Goal: Transaction & Acquisition: Purchase product/service

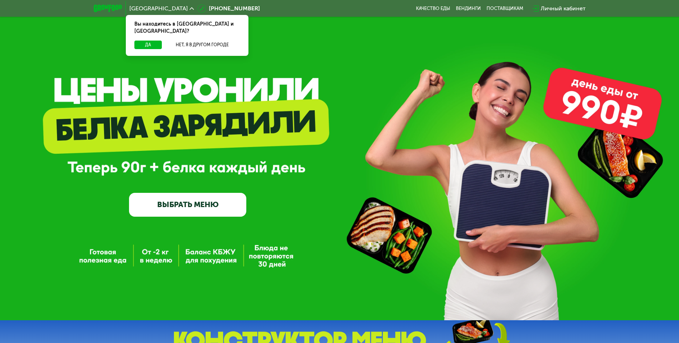
click at [184, 198] on link "ВЫБРАТЬ МЕНЮ" at bounding box center [187, 205] width 117 height 24
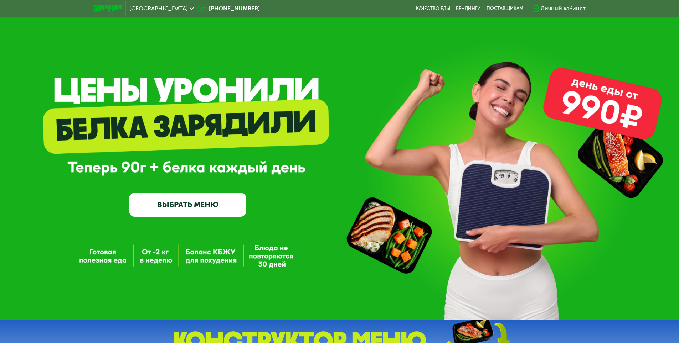
click at [147, 7] on span "Москва" at bounding box center [158, 9] width 58 height 6
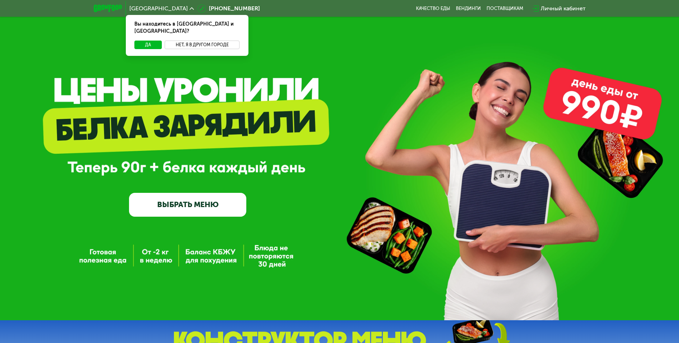
click at [199, 41] on button "Нет, я в другом городе" at bounding box center [202, 45] width 75 height 9
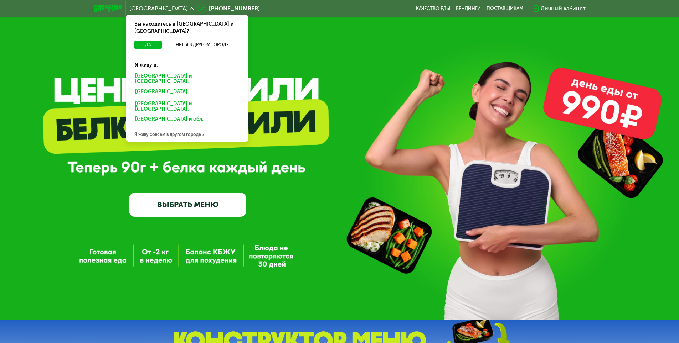
click at [182, 87] on div "Санкт-Петербурге и обл." at bounding box center [185, 92] width 111 height 11
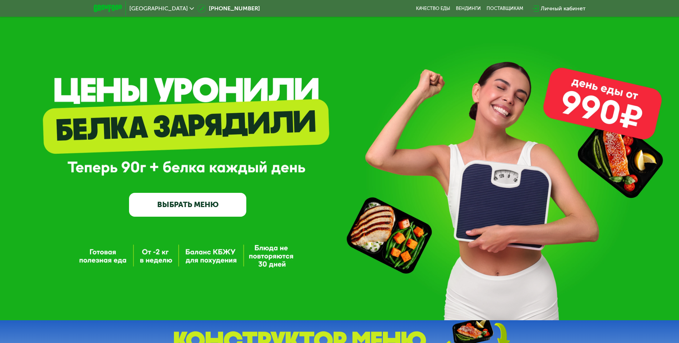
click at [194, 211] on link "ВЫБРАТЬ МЕНЮ" at bounding box center [187, 205] width 117 height 24
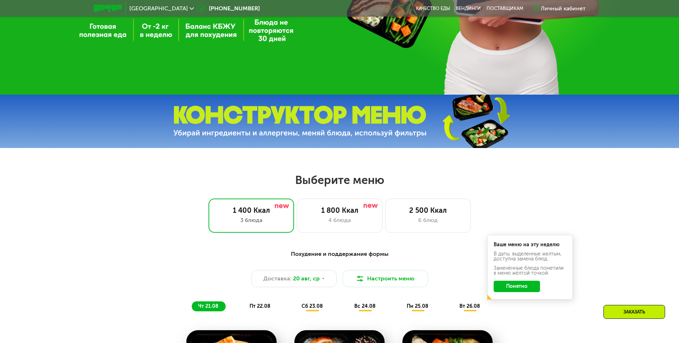
scroll to position [297, 0]
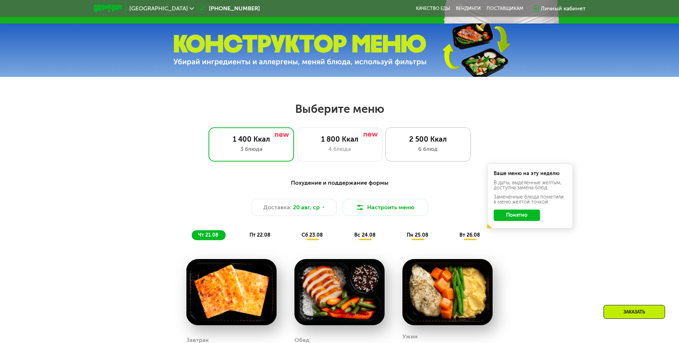
click at [438, 144] on div "2 500 Ккал" at bounding box center [428, 139] width 71 height 9
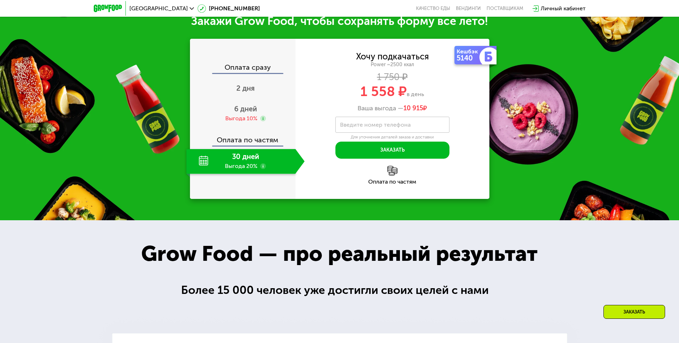
scroll to position [832, 0]
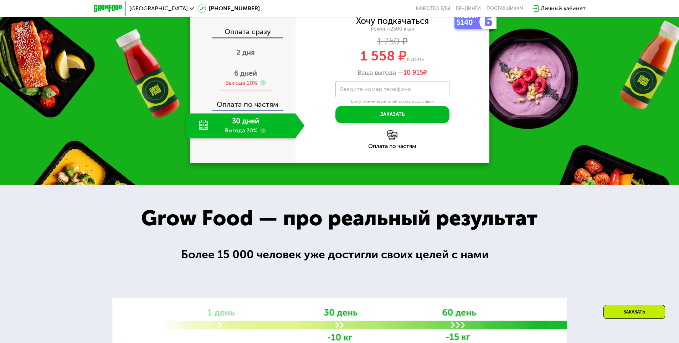
click at [245, 78] on span "6 дней" at bounding box center [245, 73] width 23 height 9
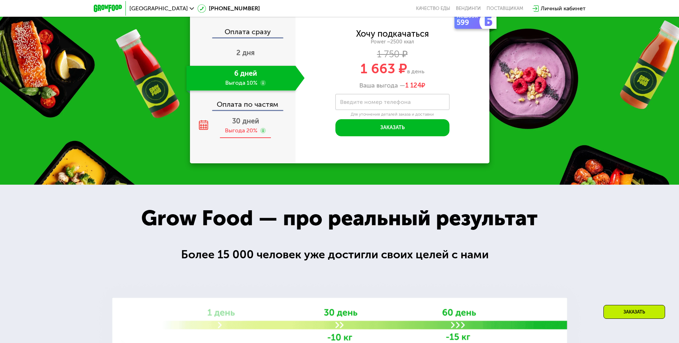
click at [253, 125] on span "30 дней" at bounding box center [245, 121] width 27 height 9
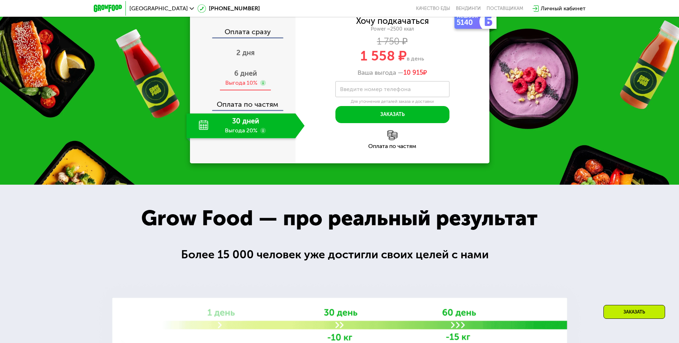
click at [236, 87] on div "Выгода 10%" at bounding box center [241, 83] width 32 height 8
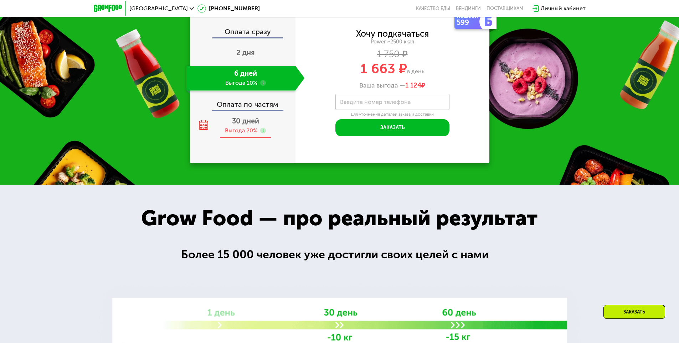
click at [243, 135] on div "Выгода 20%" at bounding box center [241, 131] width 32 height 8
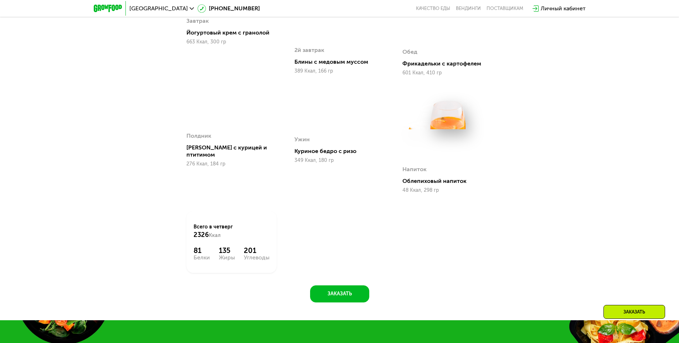
scroll to position [368, 0]
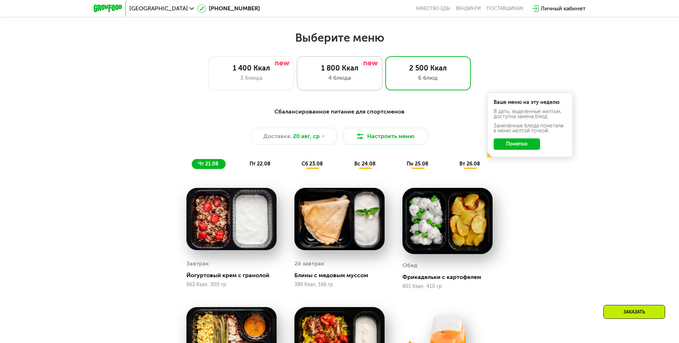
click at [339, 78] on div "4 блюда" at bounding box center [339, 78] width 71 height 9
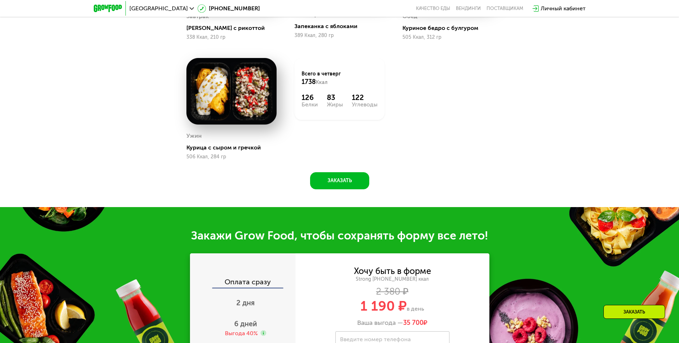
scroll to position [404, 0]
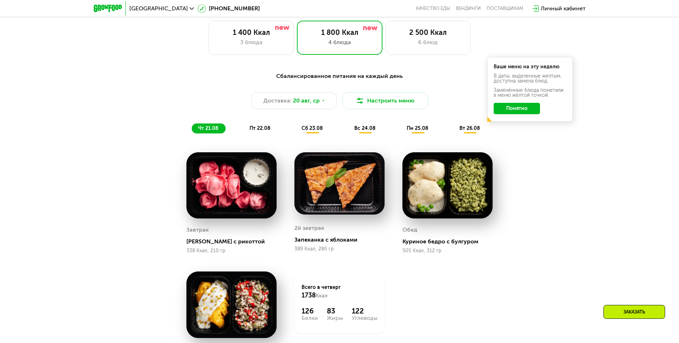
click at [222, 178] on img at bounding box center [231, 185] width 90 height 67
click at [232, 212] on img at bounding box center [231, 185] width 90 height 67
click at [231, 244] on div "[PERSON_NAME] с рикоттой" at bounding box center [234, 241] width 96 height 7
click at [295, 126] on div "пт 22.08" at bounding box center [312, 129] width 35 height 10
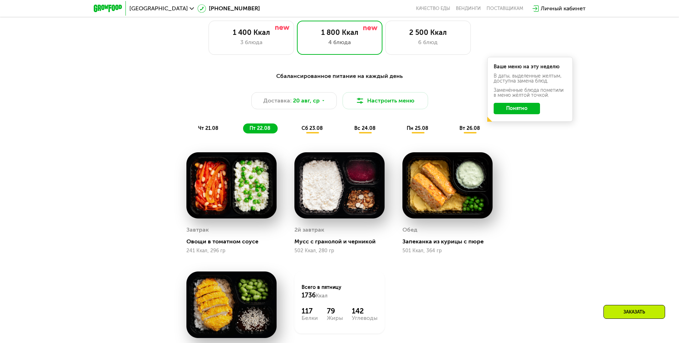
click at [317, 130] on span "сб 23.08" at bounding box center [311, 128] width 21 height 6
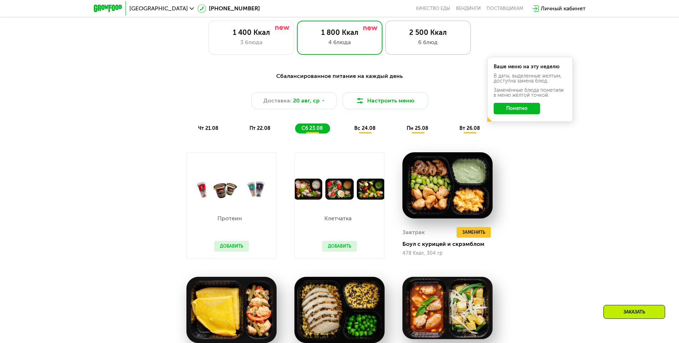
click at [418, 33] on div "2 500 Ккал" at bounding box center [428, 32] width 71 height 9
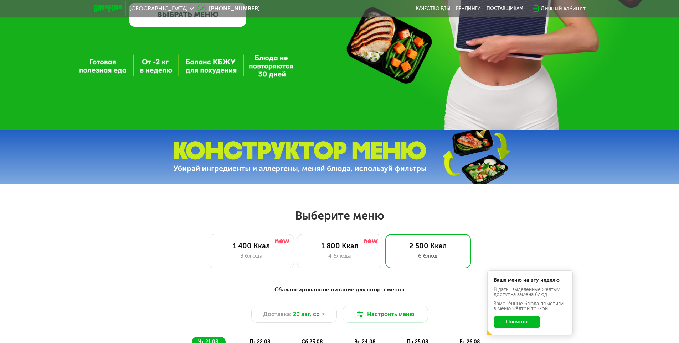
scroll to position [0, 0]
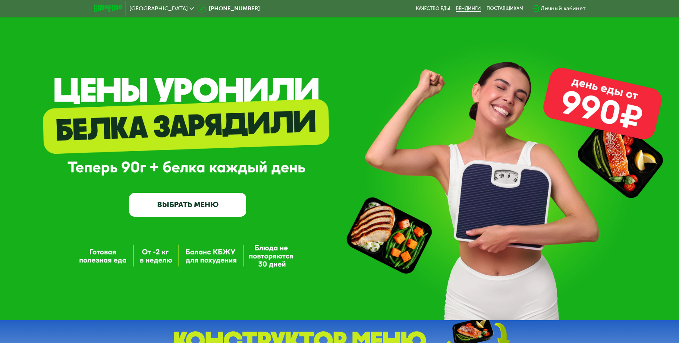
click at [464, 7] on link "Вендинги" at bounding box center [468, 9] width 25 height 6
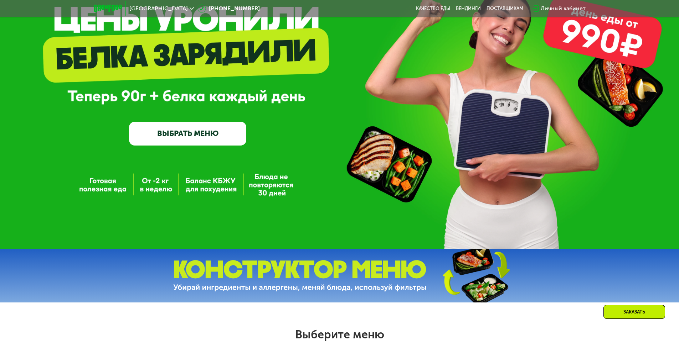
click at [198, 138] on link "ВЫБРАТЬ МЕНЮ" at bounding box center [187, 134] width 117 height 24
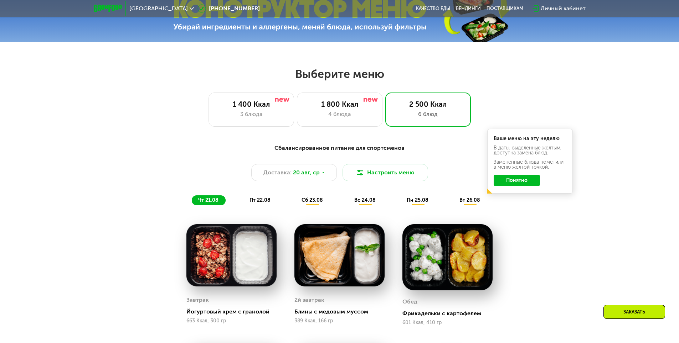
scroll to position [385, 0]
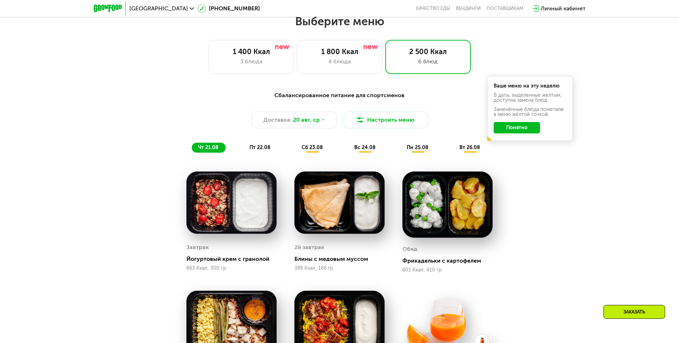
click at [524, 126] on button "Понятно" at bounding box center [516, 127] width 46 height 11
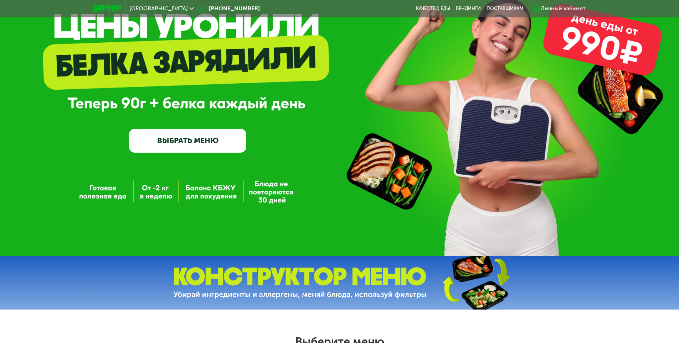
scroll to position [0, 0]
